Goal: Information Seeking & Learning: Understand process/instructions

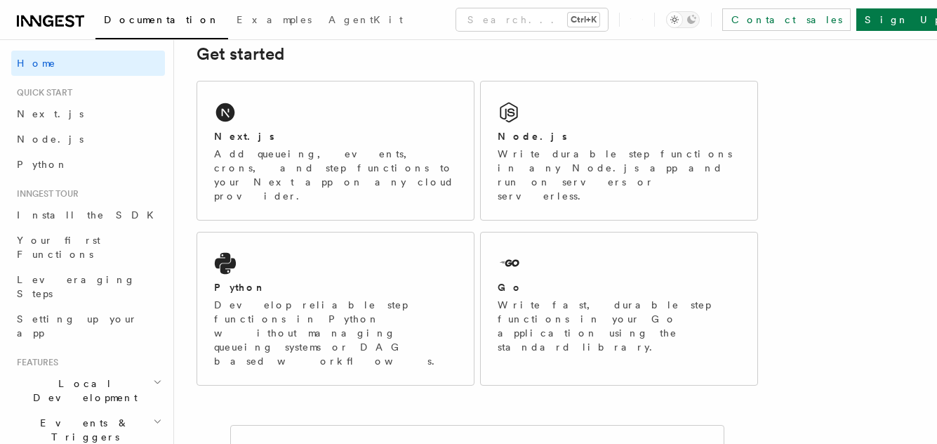
scroll to position [211, 0]
click at [352, 111] on div "Next.js Add queueing, events, crons, and step functions to your Next app on any…" at bounding box center [335, 151] width 277 height 138
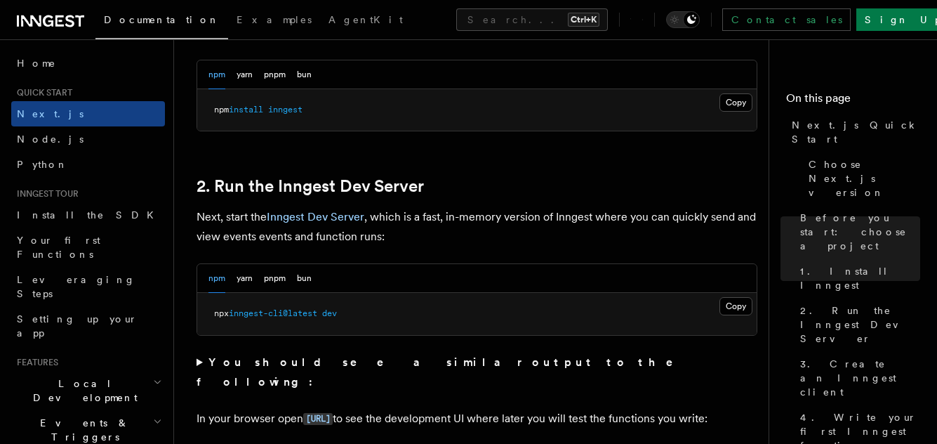
scroll to position [865, 0]
click at [742, 305] on button "Copy Copied" at bounding box center [735, 306] width 33 height 18
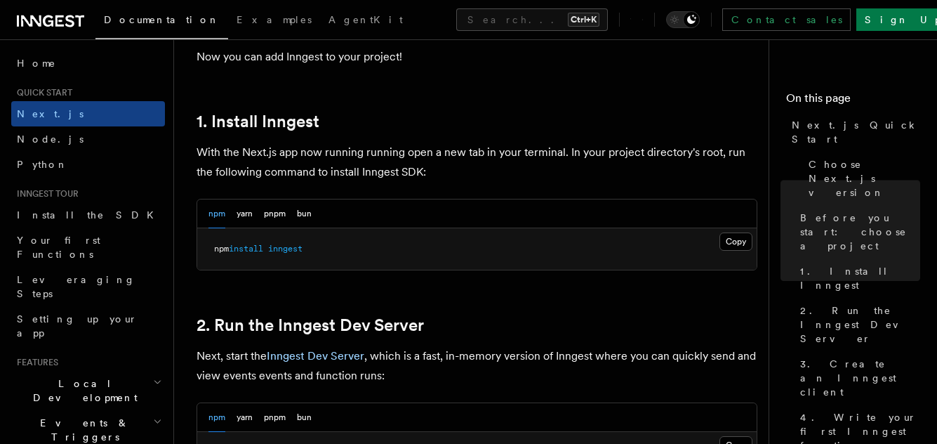
scroll to position [725, 0]
click at [727, 241] on button "Copy Copied" at bounding box center [735, 243] width 33 height 18
click at [741, 246] on button "Copy Copied" at bounding box center [735, 243] width 33 height 18
